Goal: Use online tool/utility: Utilize a website feature to perform a specific function

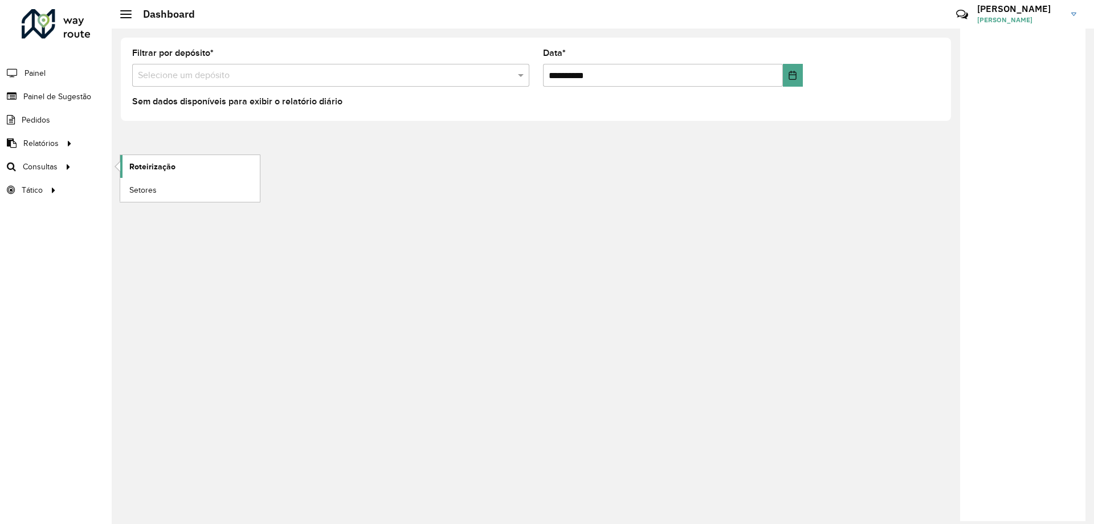
click at [158, 161] on span "Roteirização" at bounding box center [152, 167] width 46 height 12
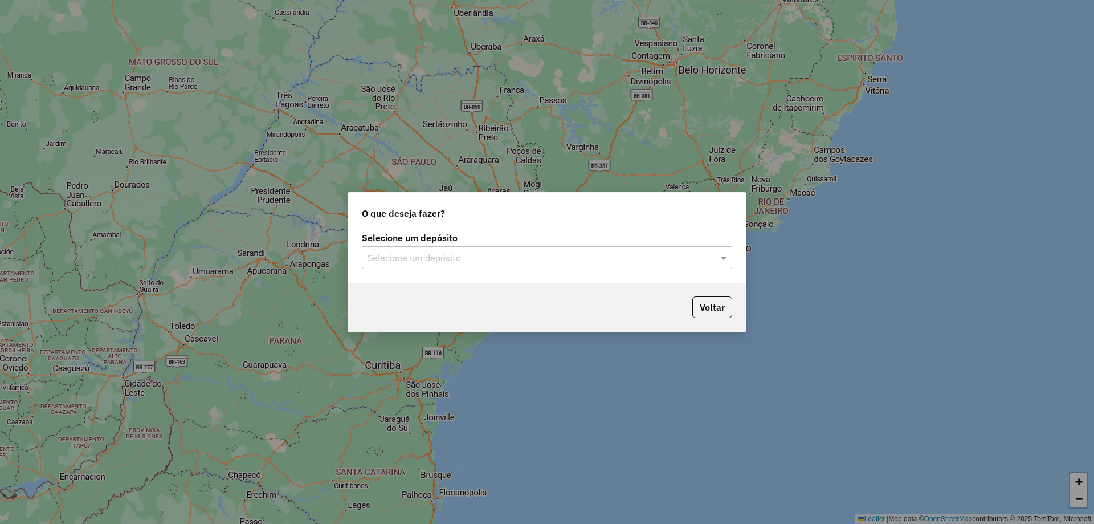
click at [501, 270] on div "Selecione um depósito Selecione um depósito" at bounding box center [547, 256] width 398 height 54
click at [478, 256] on input "text" at bounding box center [536, 258] width 336 height 14
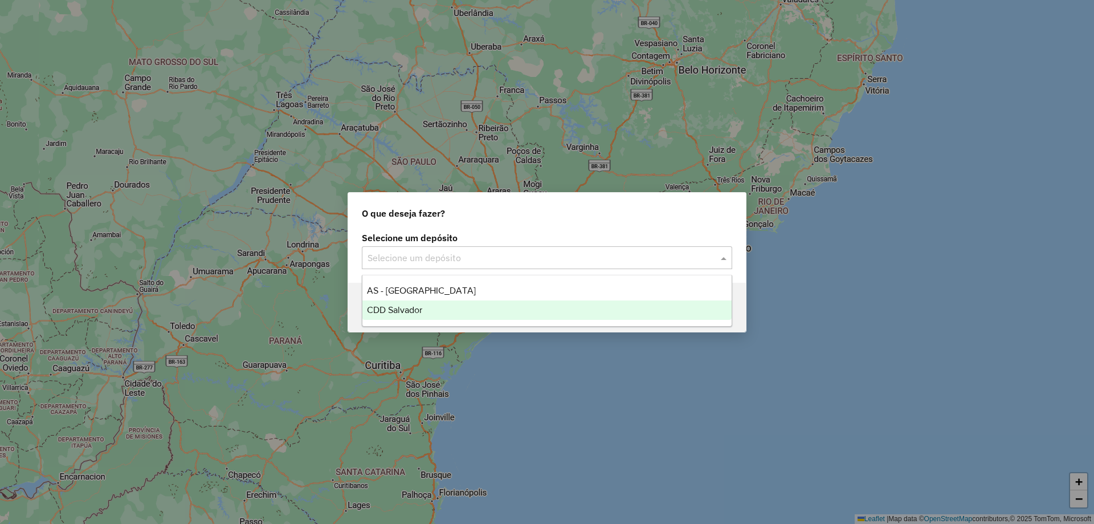
click at [451, 316] on div "CDD Salvador" at bounding box center [546, 309] width 369 height 19
